Goal: Information Seeking & Learning: Learn about a topic

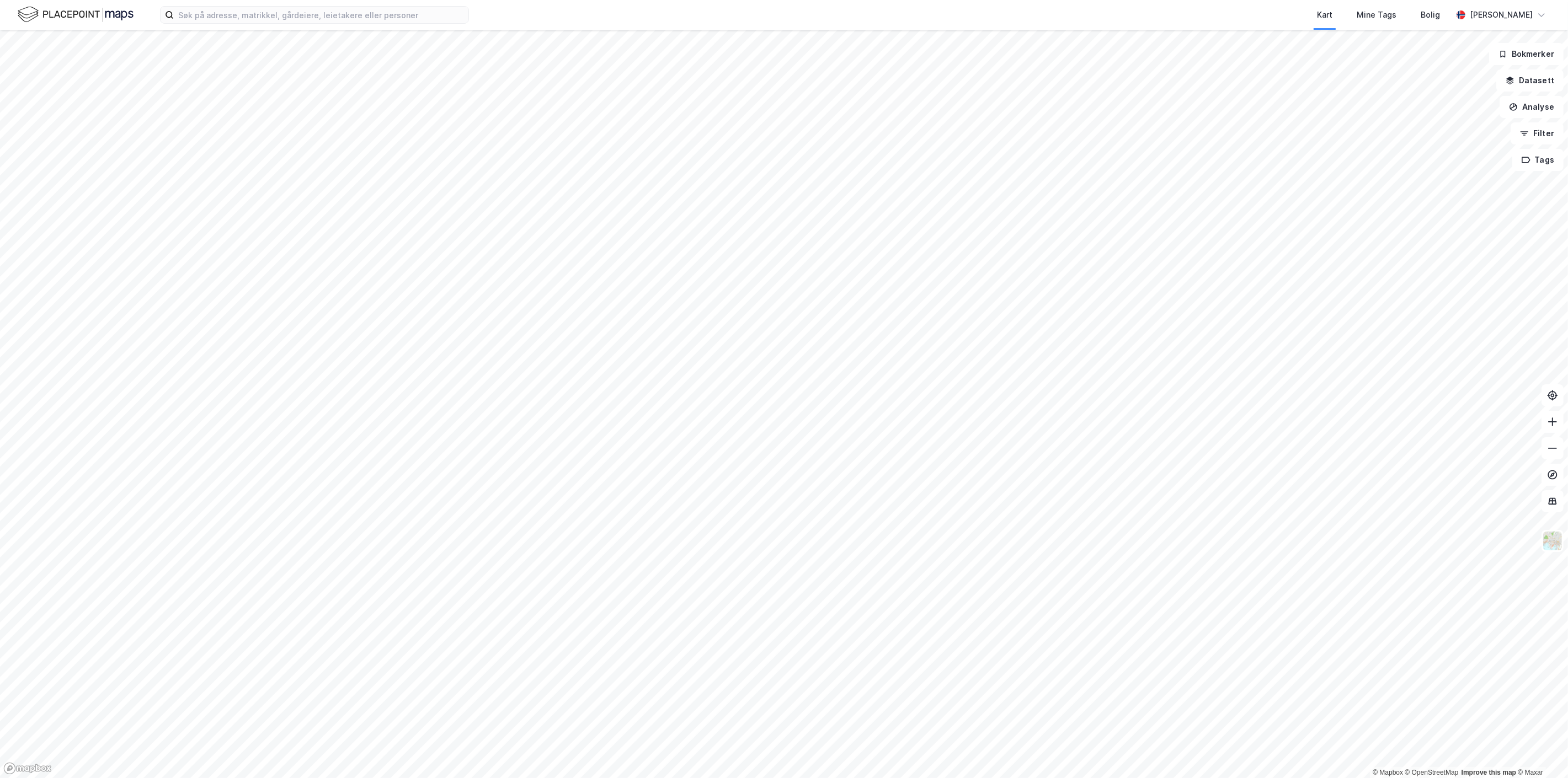
click at [539, 778] on html "Kart Mine Tags [PERSON_NAME] [PERSON_NAME] © Mapbox © OpenStreetMap Improve thi…" at bounding box center [784, 389] width 1568 height 778
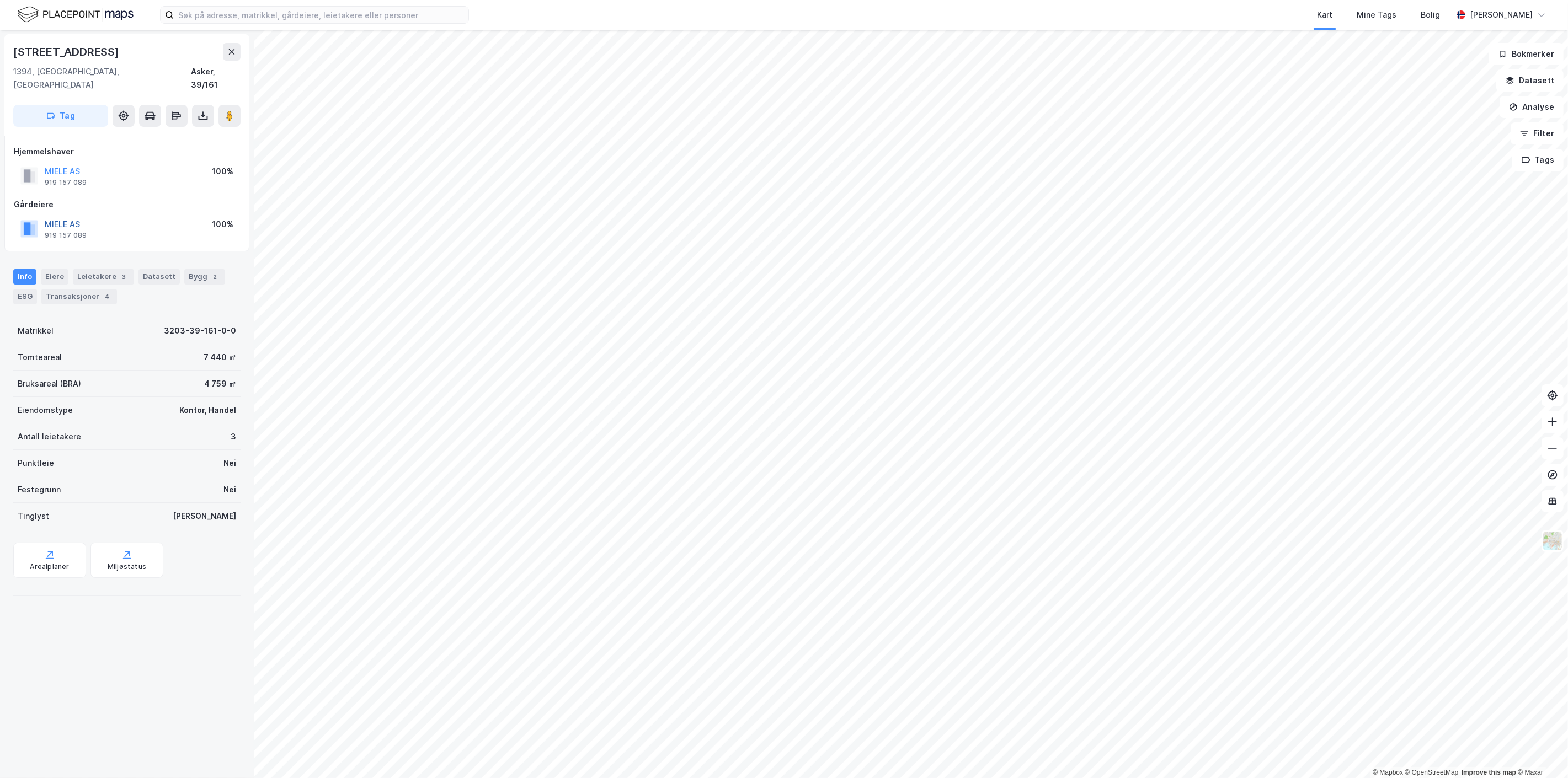
click at [0, 0] on button "MIELE AS" at bounding box center [0, 0] width 0 height 0
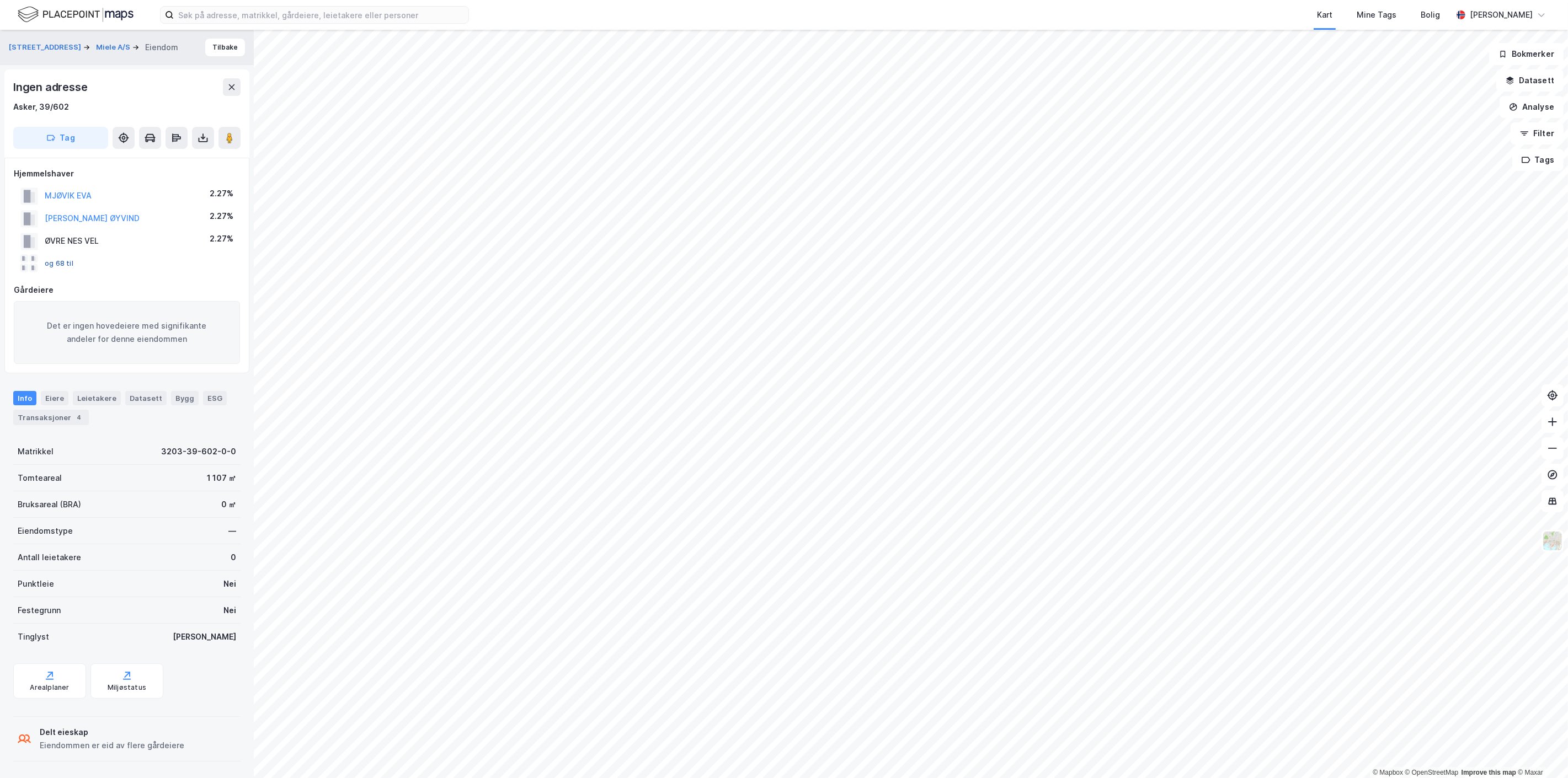
click at [0, 0] on button "og 68 til" at bounding box center [0, 0] width 0 height 0
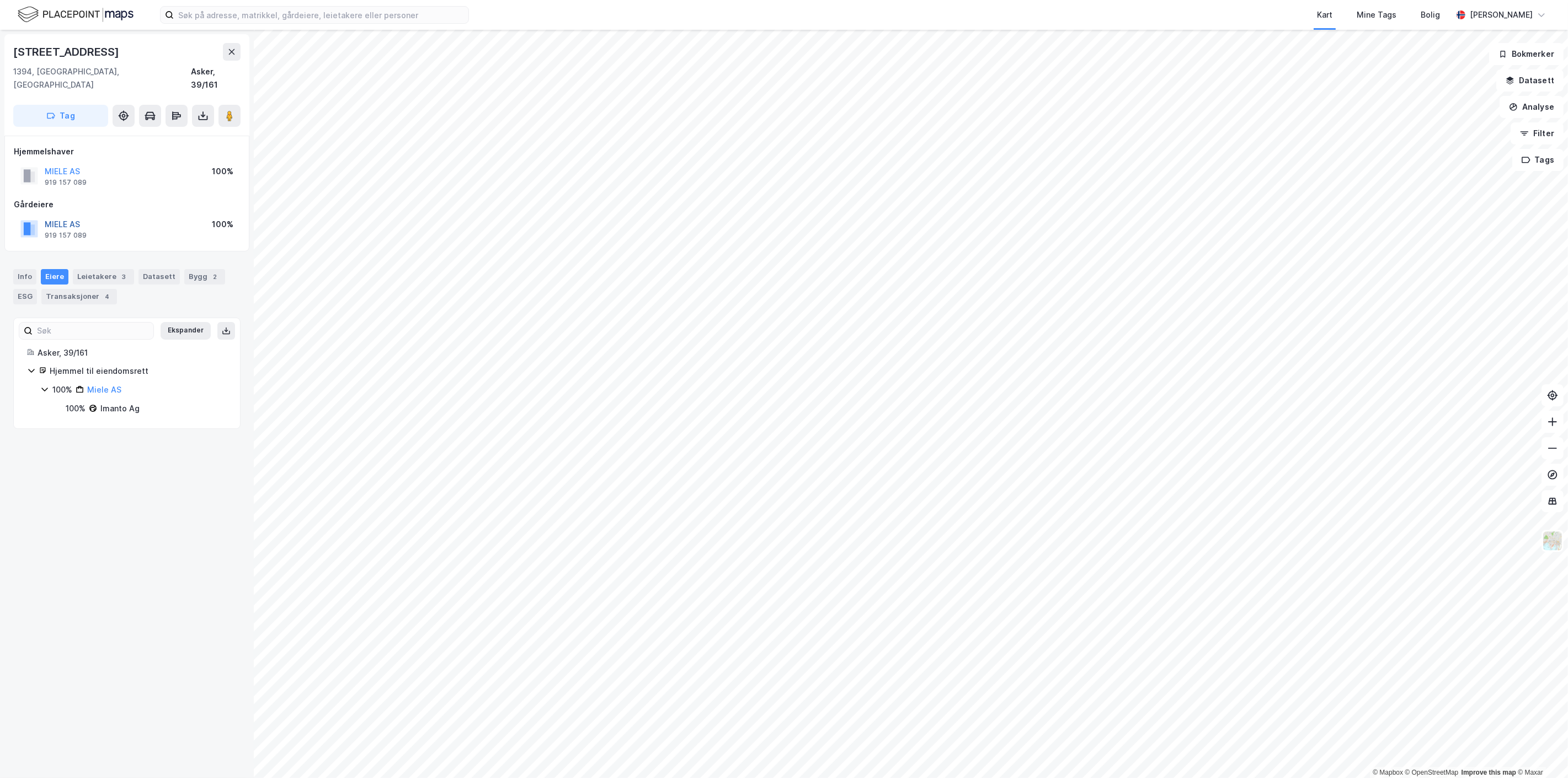
click at [0, 0] on button "MIELE AS" at bounding box center [0, 0] width 0 height 0
click at [24, 269] on div "Info" at bounding box center [25, 277] width 23 height 16
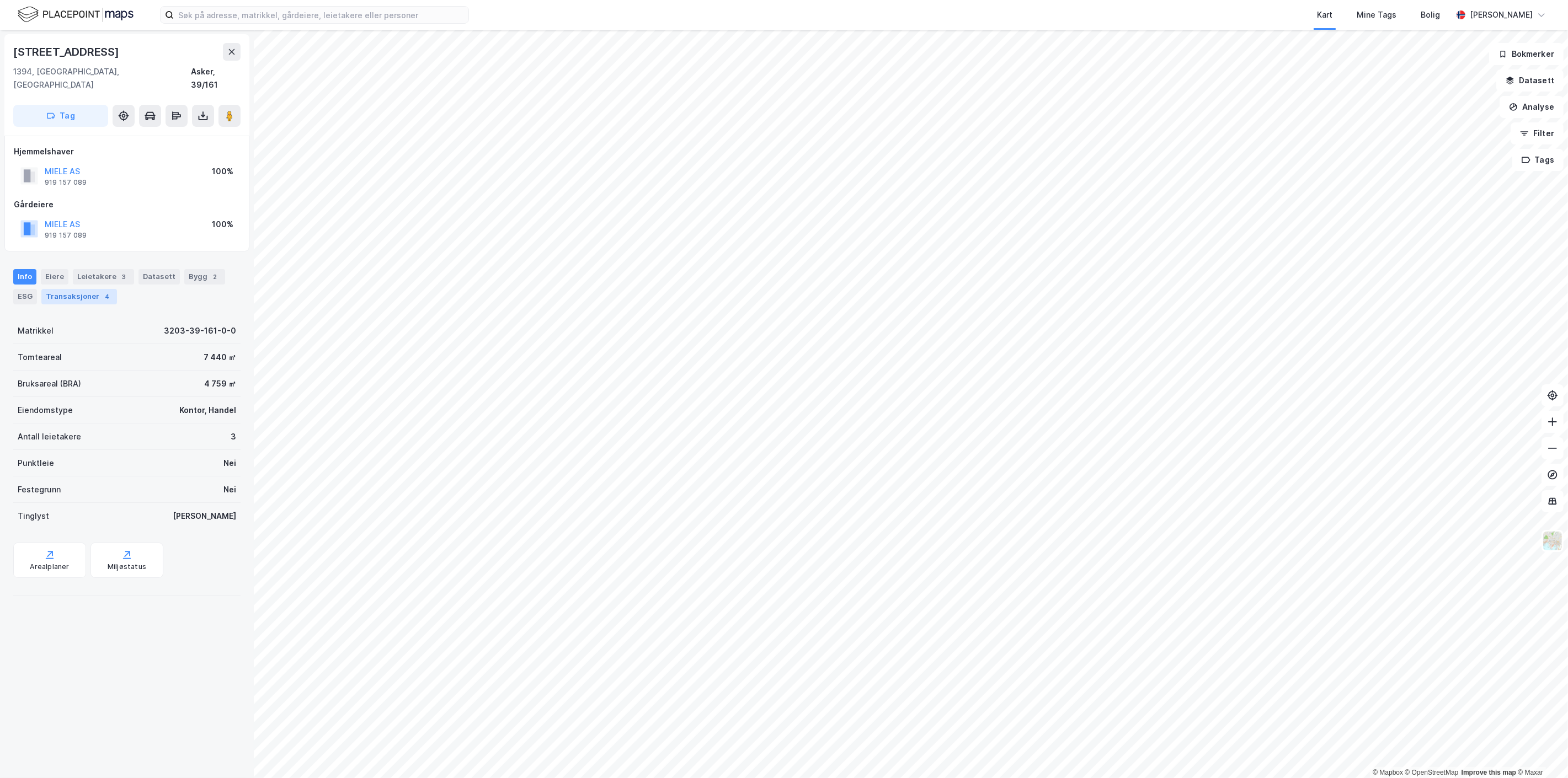
click at [92, 289] on div "Transaksjoner 4" at bounding box center [79, 297] width 76 height 16
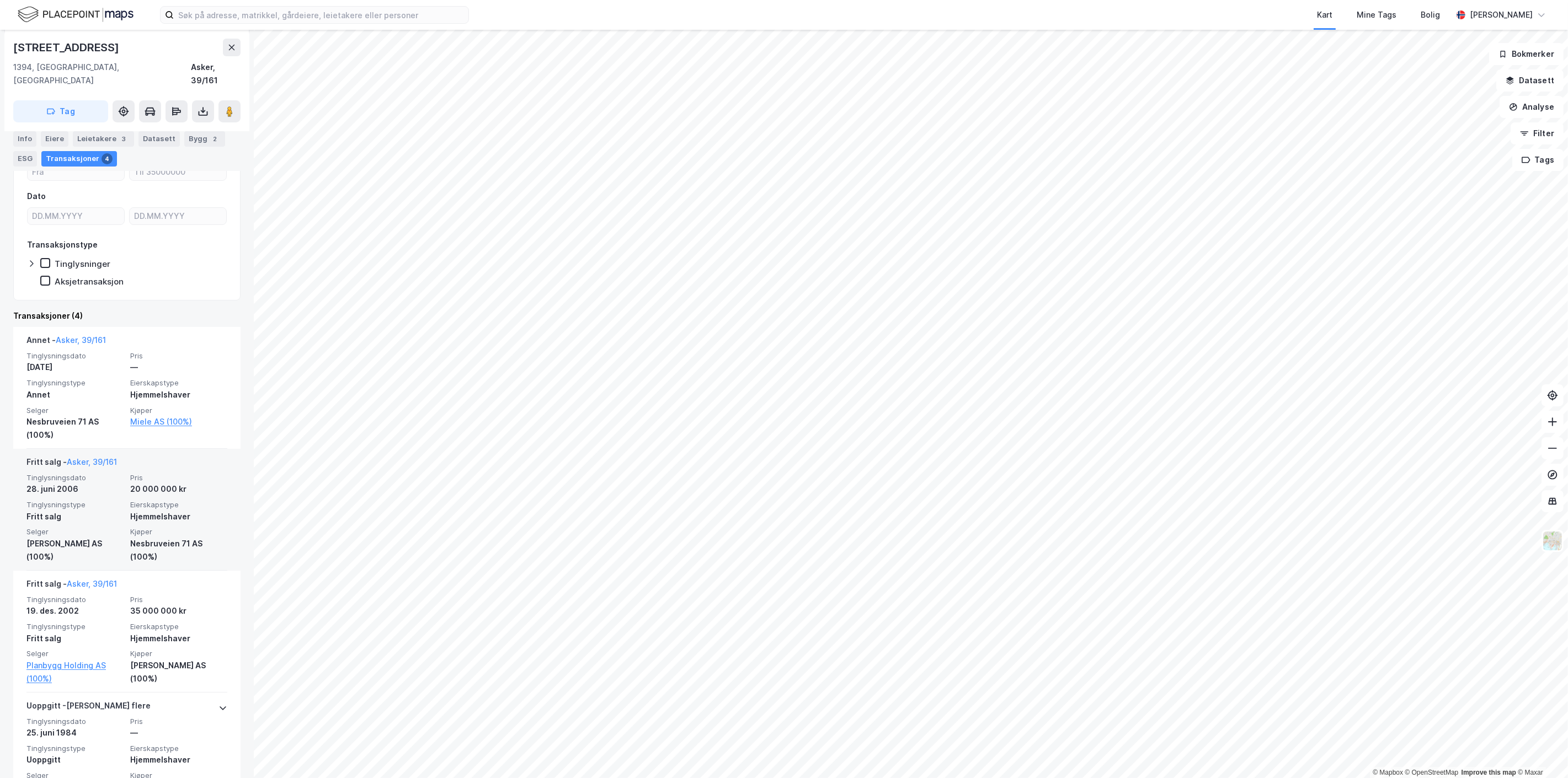
scroll to position [218, 0]
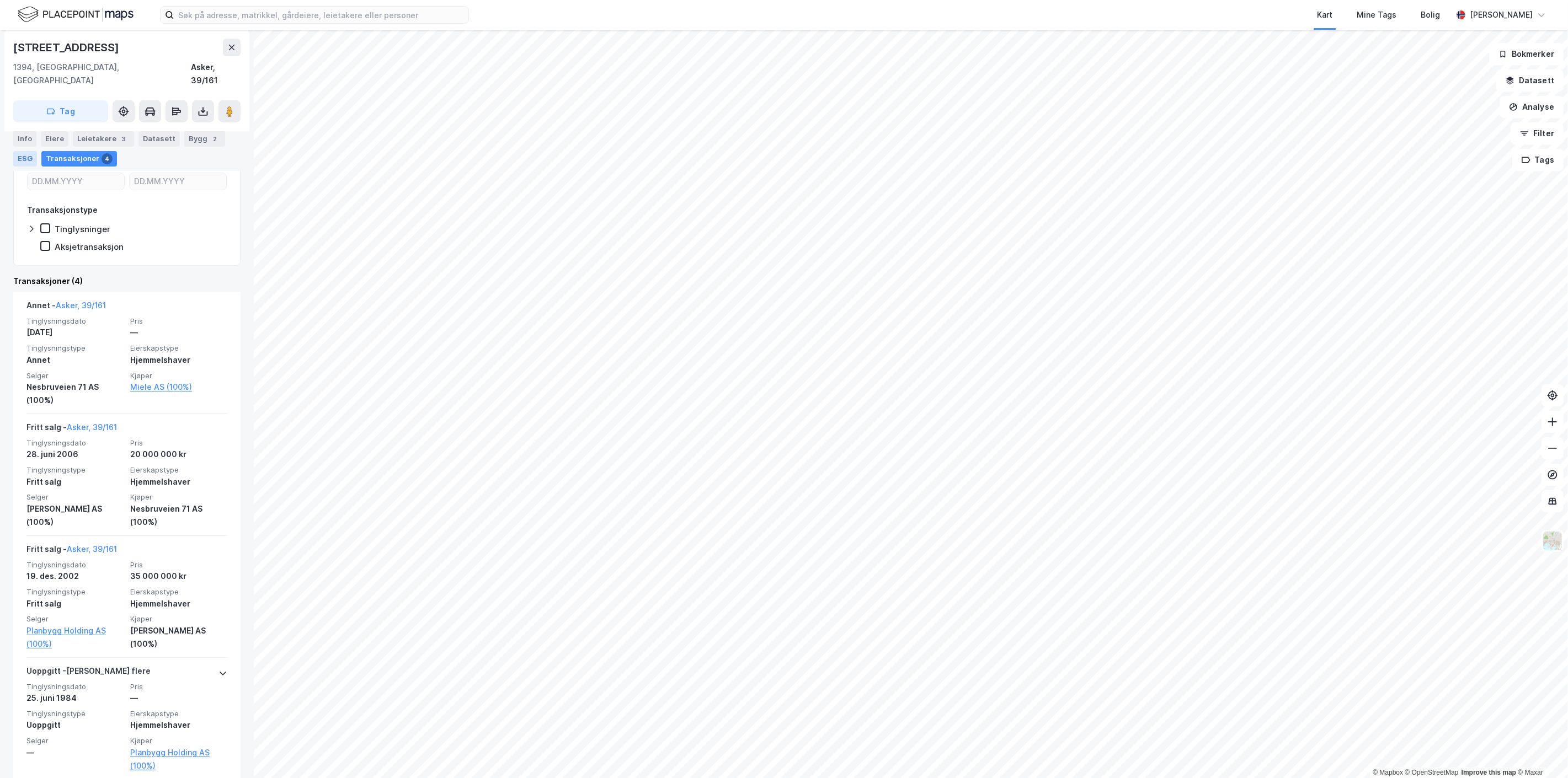
click at [19, 162] on div "ESG" at bounding box center [25, 159] width 24 height 16
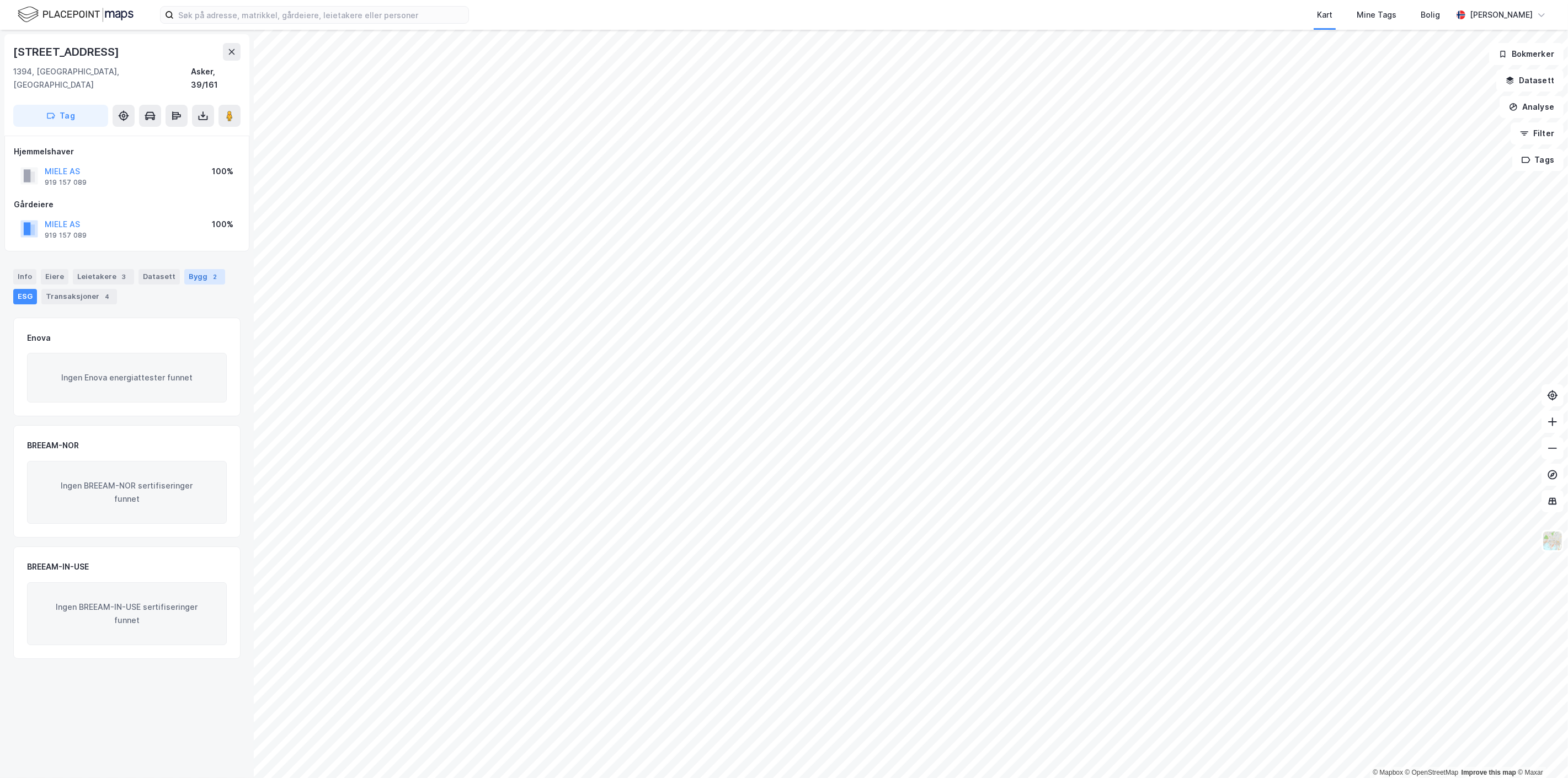
click at [188, 269] on div "Bygg 2" at bounding box center [204, 277] width 41 height 16
